Goal: Task Accomplishment & Management: Manage account settings

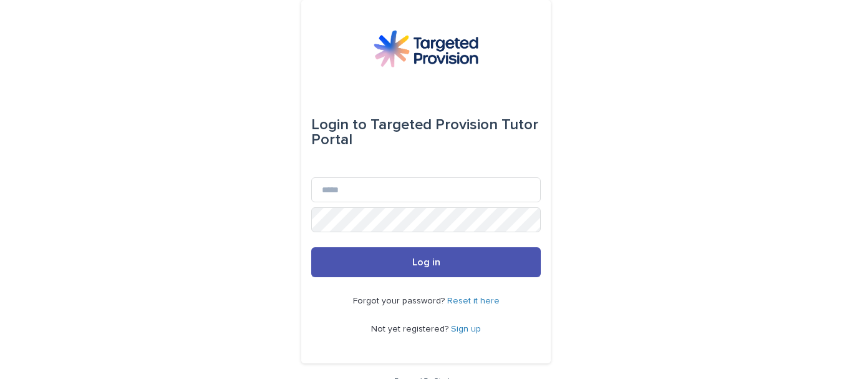
click at [457, 330] on link "Sign up" at bounding box center [466, 329] width 30 height 9
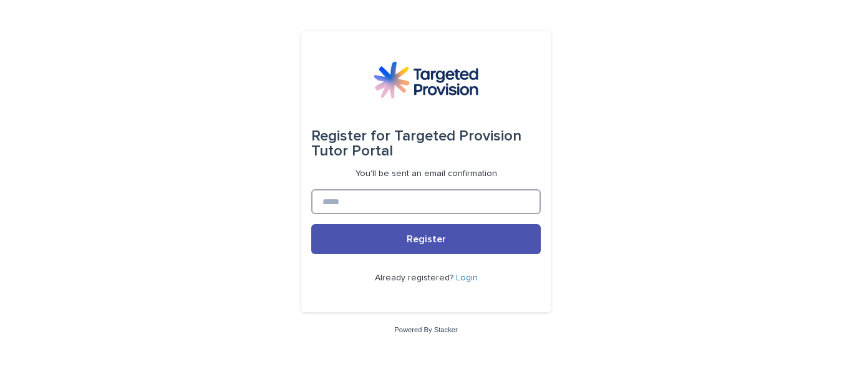
click at [424, 209] on input at bounding box center [426, 201] width 230 height 25
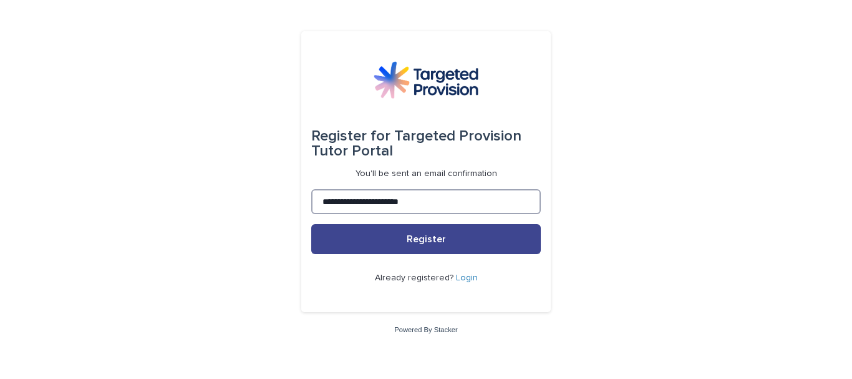
type input "**********"
click at [422, 237] on span "Register" at bounding box center [426, 239] width 39 height 10
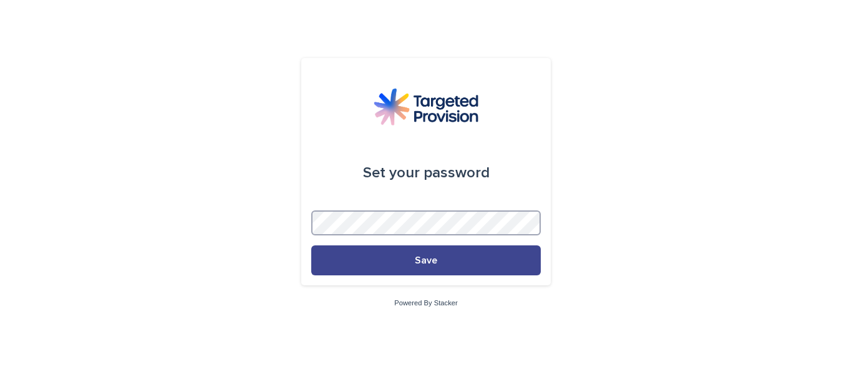
click at [311, 245] on button "Save" at bounding box center [426, 260] width 230 height 30
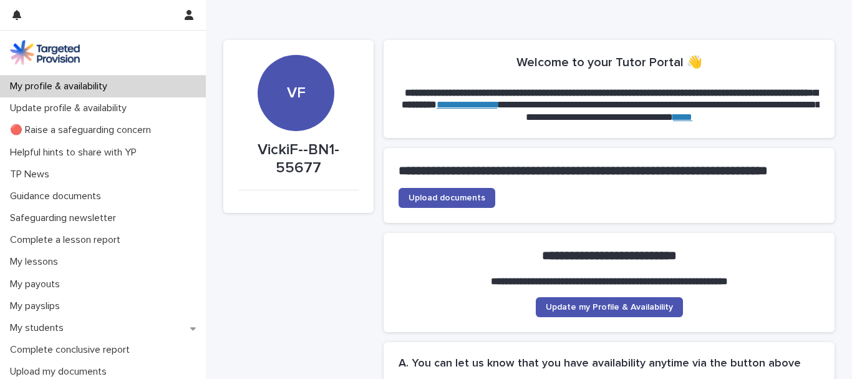
scroll to position [9, 0]
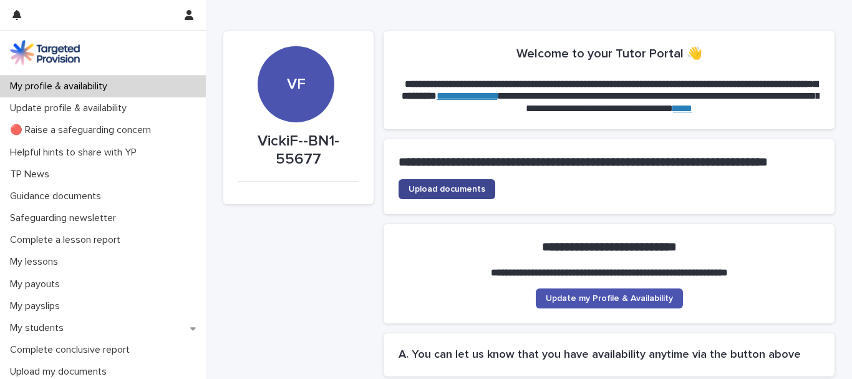
click at [436, 193] on span "Upload documents" at bounding box center [447, 189] width 77 height 9
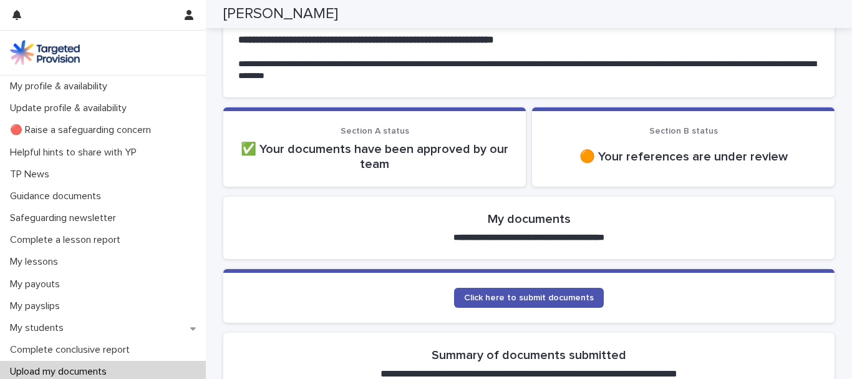
scroll to position [135, 0]
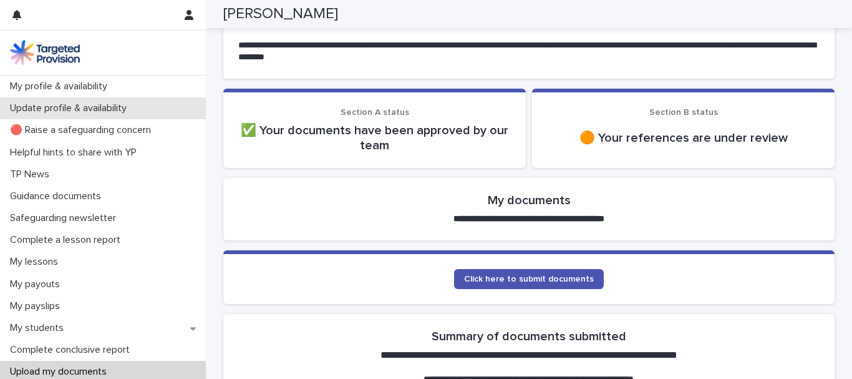
click at [56, 104] on p "Update profile & availability" at bounding box center [71, 108] width 132 height 12
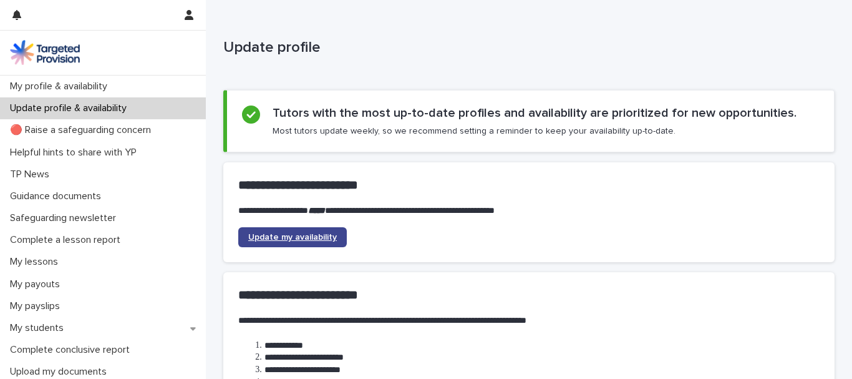
click at [296, 238] on span "Update my availability" at bounding box center [292, 237] width 89 height 9
